Goal: Find contact information: Find contact information

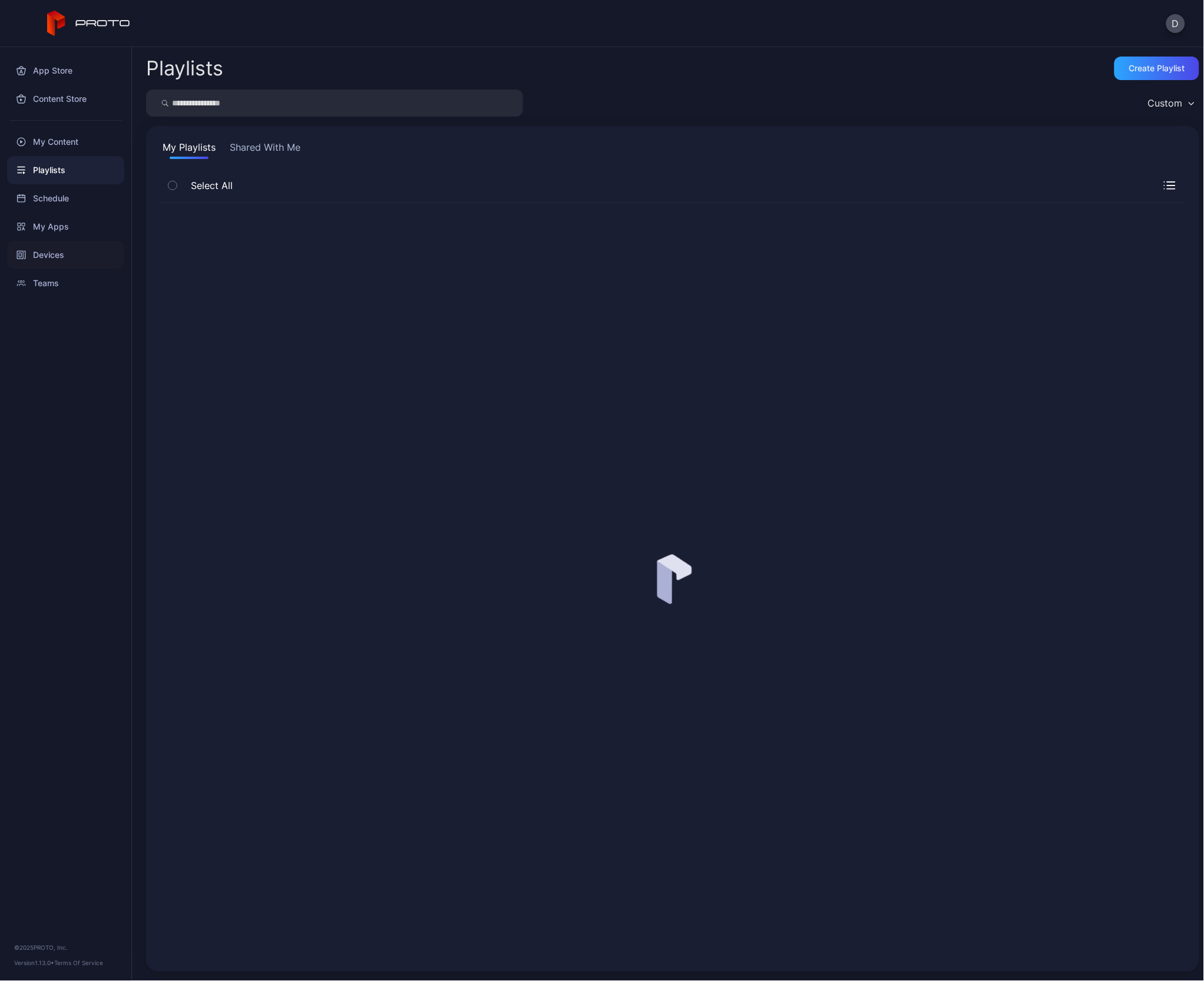
click at [52, 252] on div "Devices" at bounding box center [65, 255] width 117 height 29
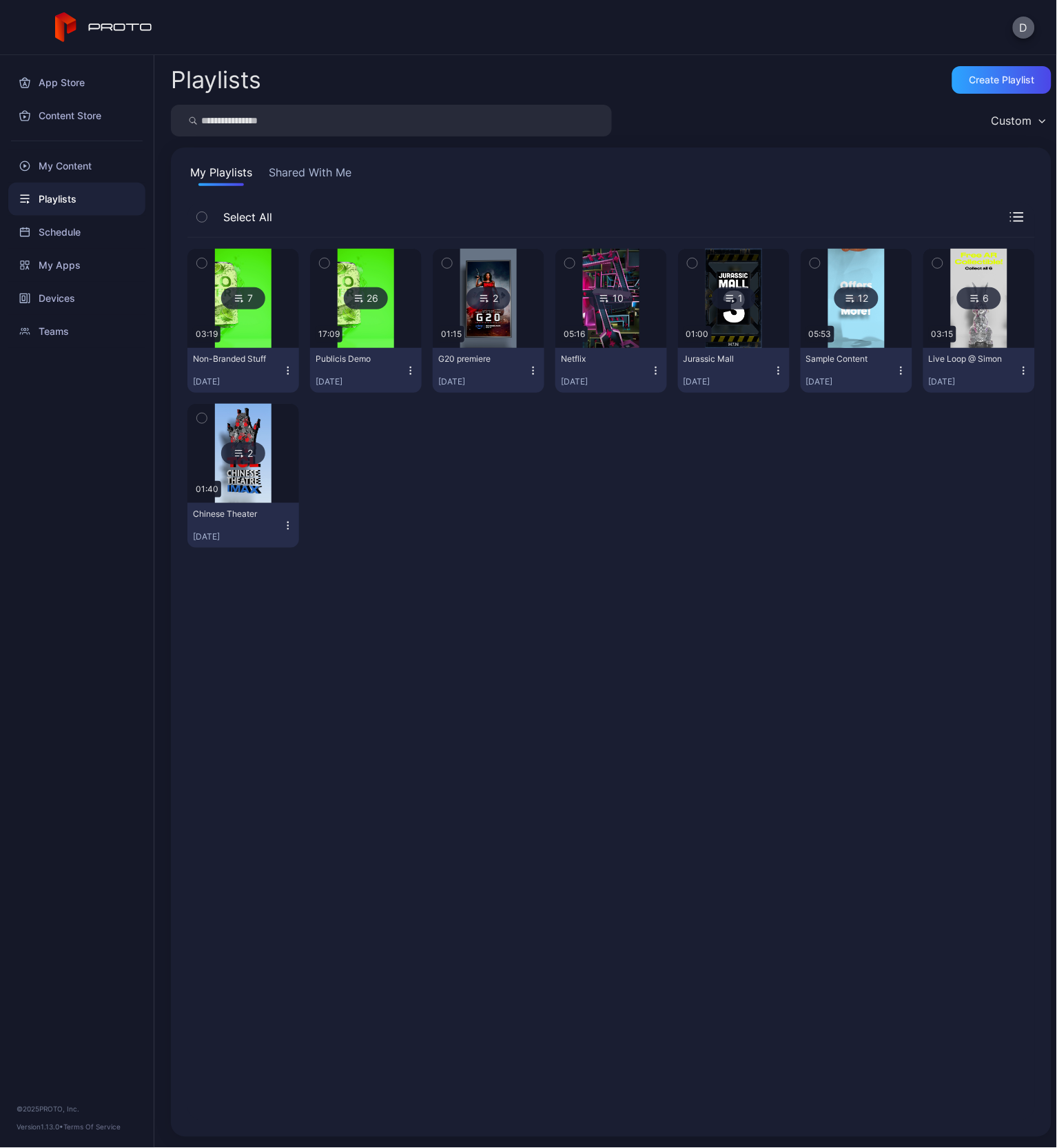
click at [1025, 24] on button "D" at bounding box center [1024, 28] width 22 height 22
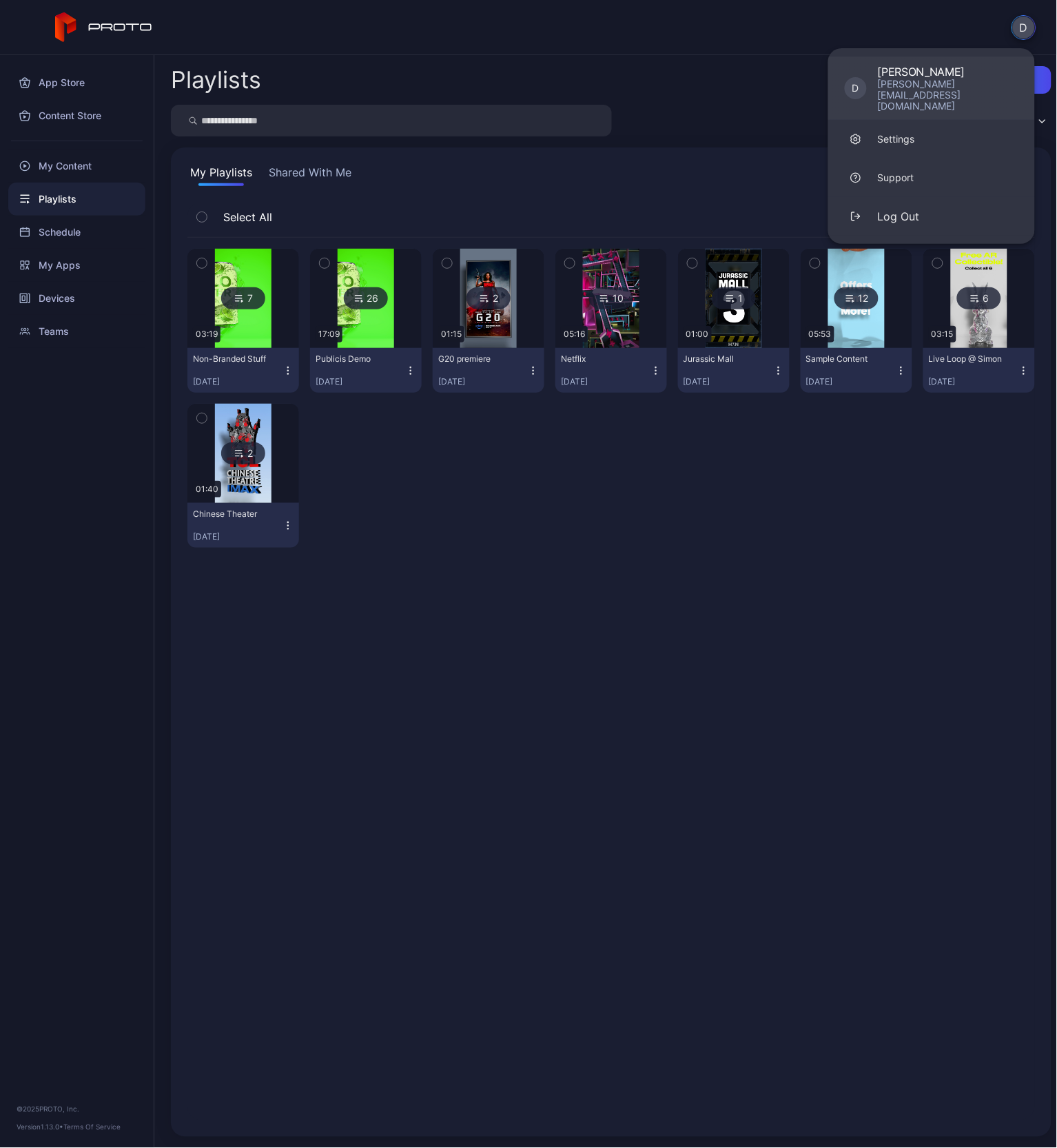
click at [921, 74] on div "David Bridgers" at bounding box center [948, 72] width 141 height 14
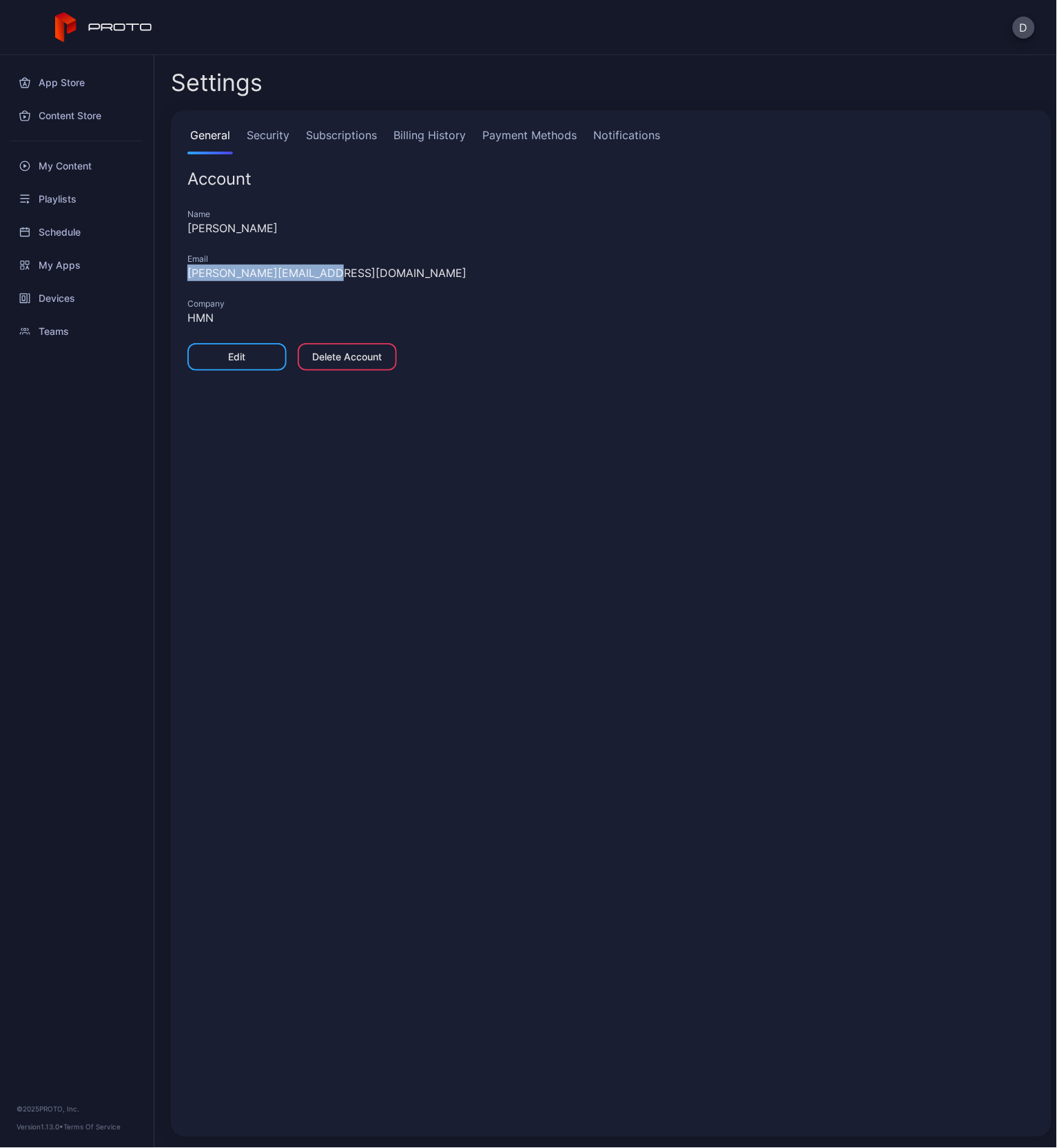
drag, startPoint x: 363, startPoint y: 264, endPoint x: 175, endPoint y: 272, distance: 188.2
click at [175, 272] on div "General Security Subscriptions Billing History Payment Methods Notifications Ac…" at bounding box center [611, 623] width 881 height 1027
copy div "david@hologrammedia.net"
